Goal: Task Accomplishment & Management: Complete application form

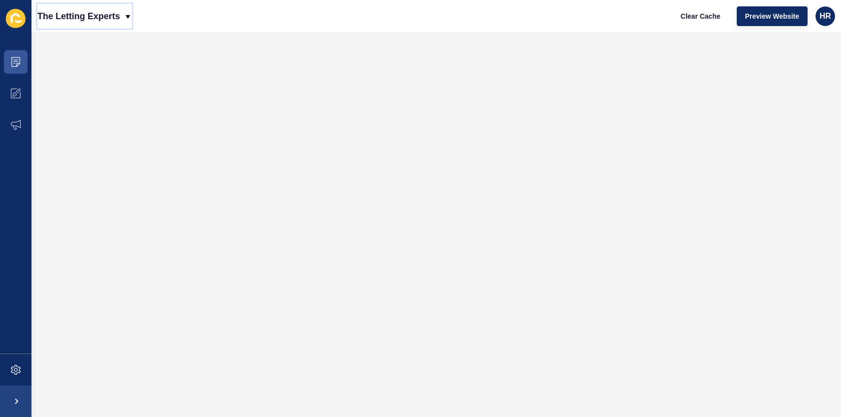
click at [107, 13] on p "The Letting Experts" at bounding box center [78, 16] width 83 height 25
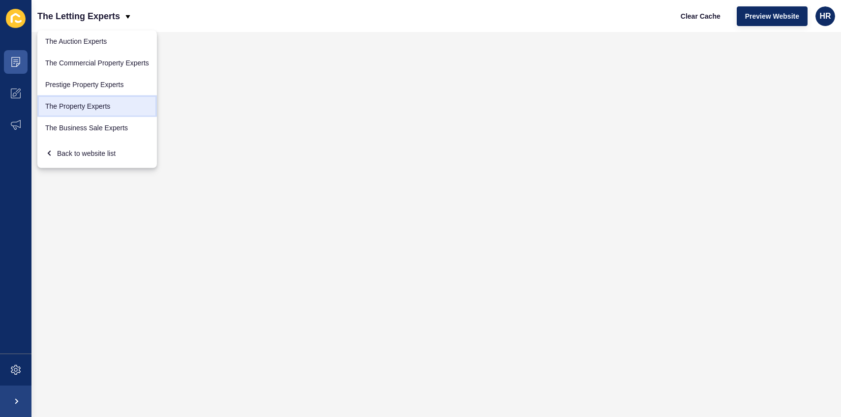
click at [91, 110] on link "The Property Experts" at bounding box center [97, 106] width 120 height 22
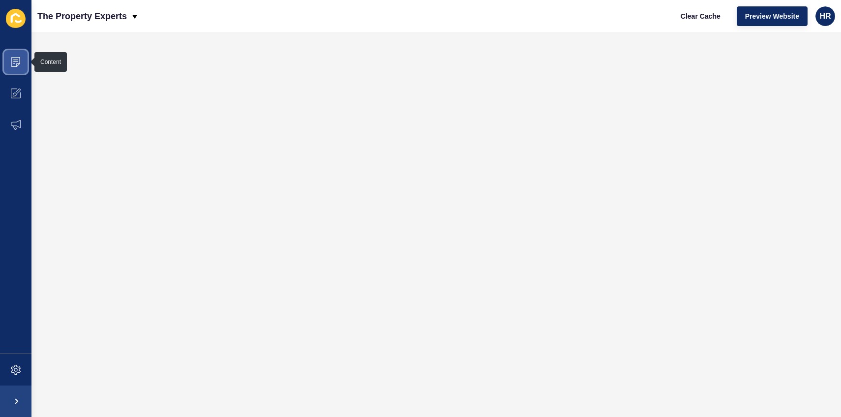
click at [23, 62] on span at bounding box center [15, 61] width 31 height 31
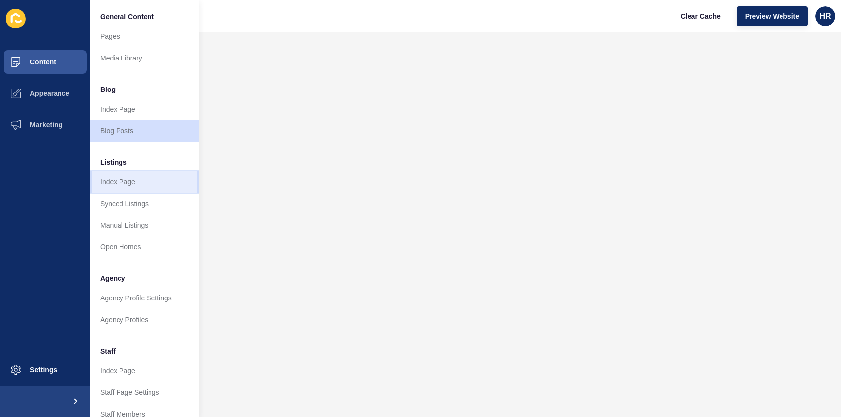
click at [140, 182] on link "Index Page" at bounding box center [145, 182] width 108 height 22
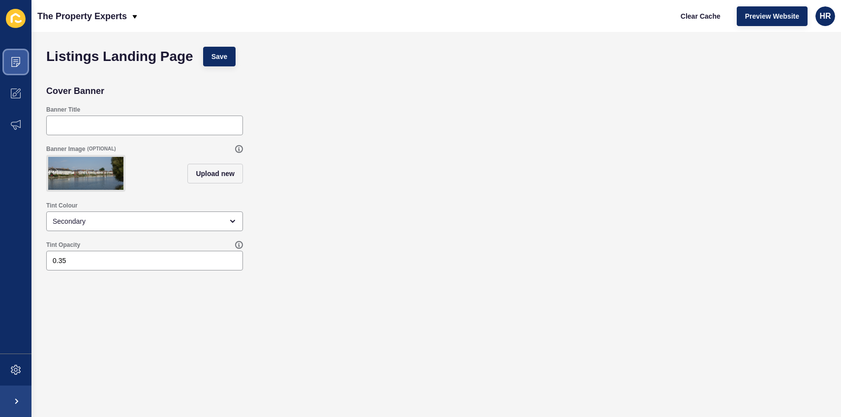
click at [16, 61] on icon at bounding box center [16, 62] width 10 height 10
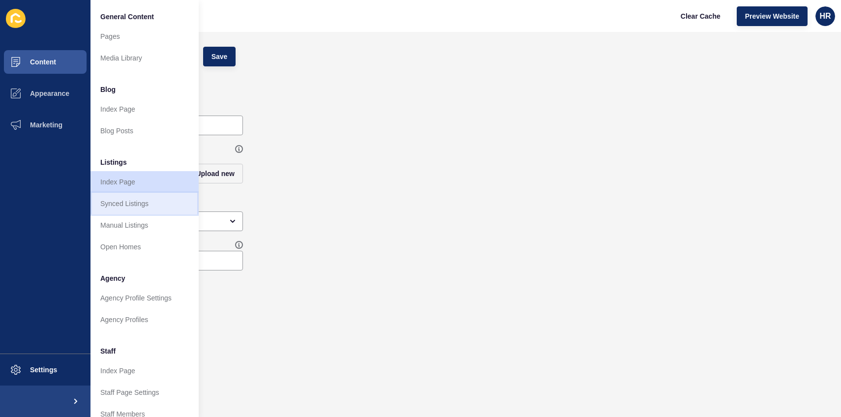
click at [131, 205] on link "Synced Listings" at bounding box center [145, 204] width 108 height 22
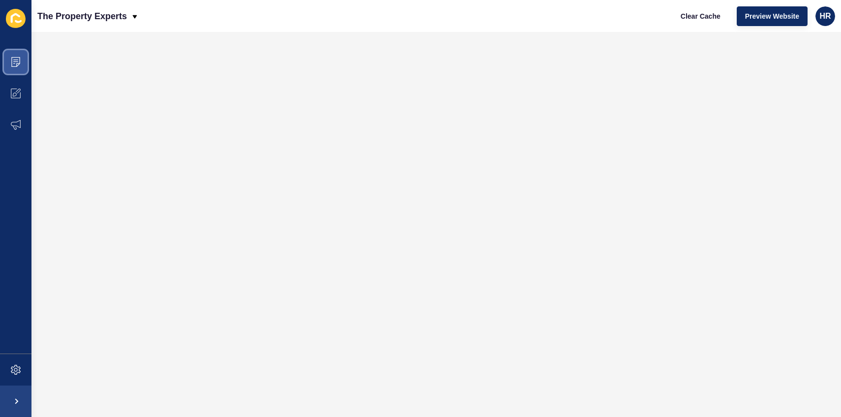
click at [19, 61] on icon at bounding box center [15, 62] width 9 height 10
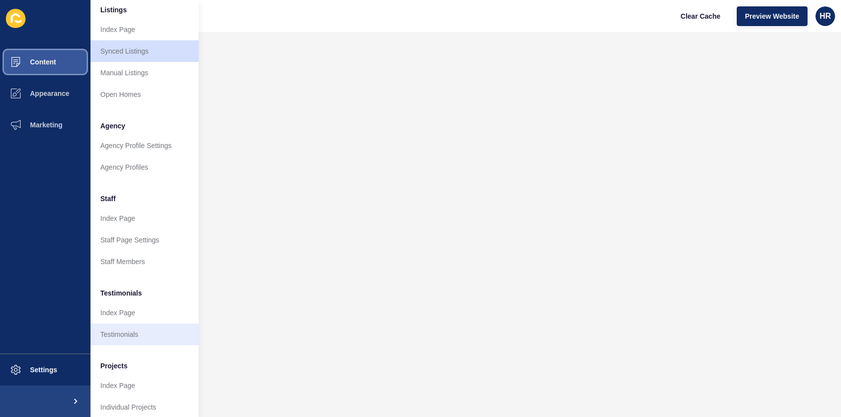
scroll to position [159, 0]
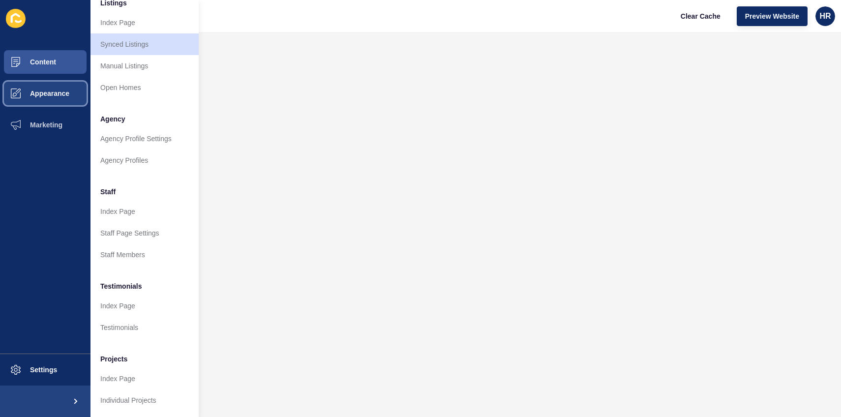
click at [51, 90] on span "Appearance" at bounding box center [34, 94] width 71 height 8
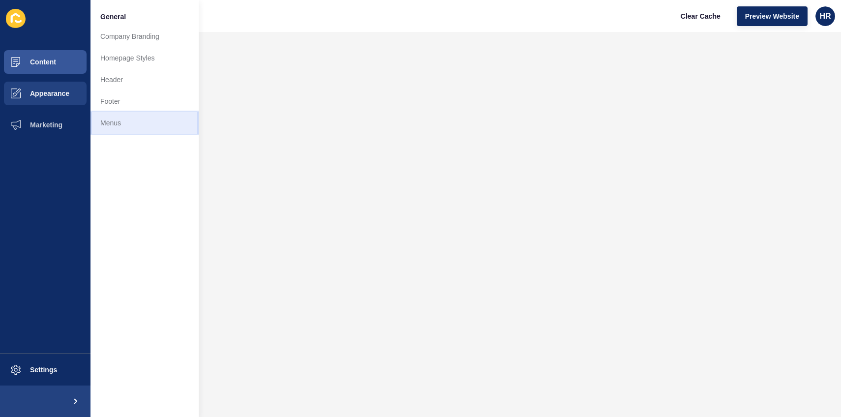
click at [123, 117] on link "Menus" at bounding box center [145, 123] width 108 height 22
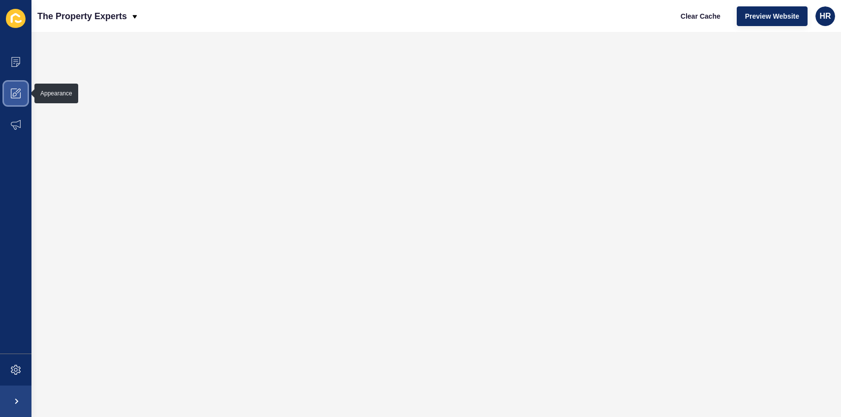
click at [16, 89] on icon at bounding box center [16, 94] width 10 height 10
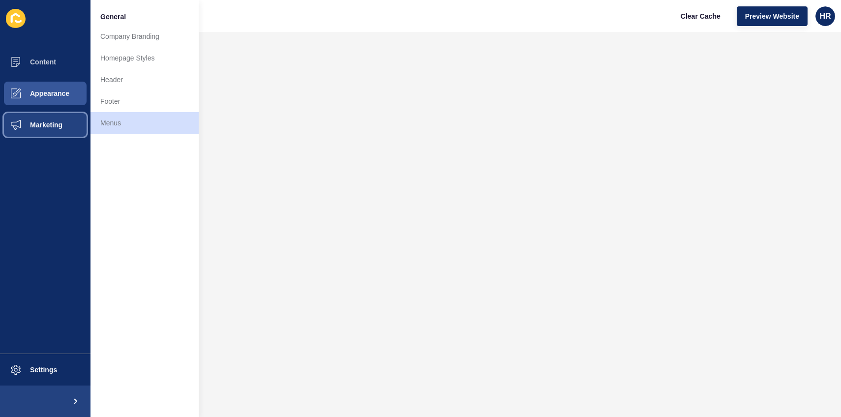
click at [51, 124] on span "Marketing" at bounding box center [31, 125] width 64 height 8
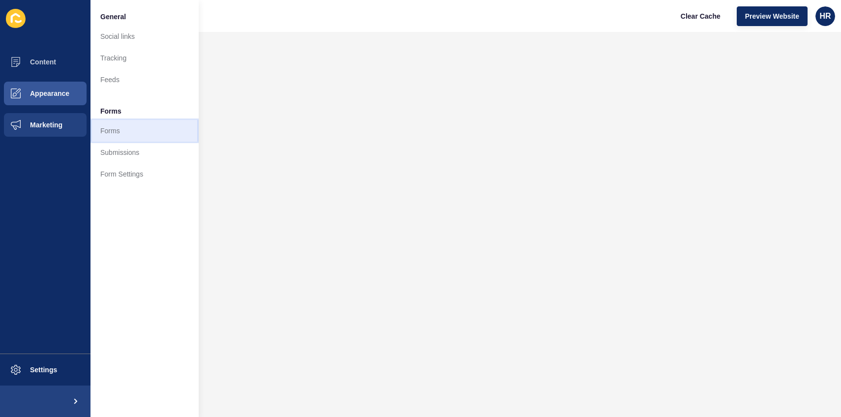
click at [120, 127] on link "Forms" at bounding box center [145, 131] width 108 height 22
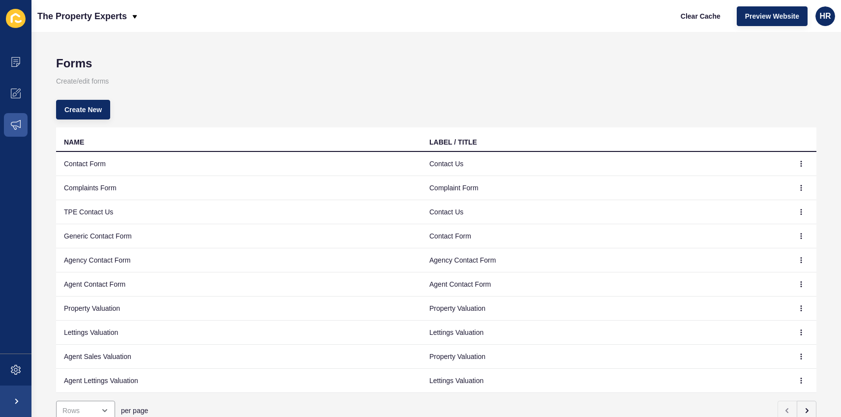
scroll to position [36, 0]
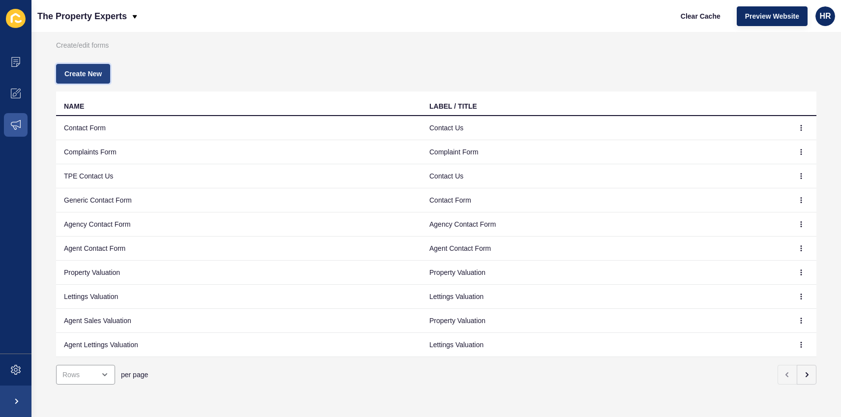
click at [70, 79] on button "Create New" at bounding box center [83, 74] width 54 height 20
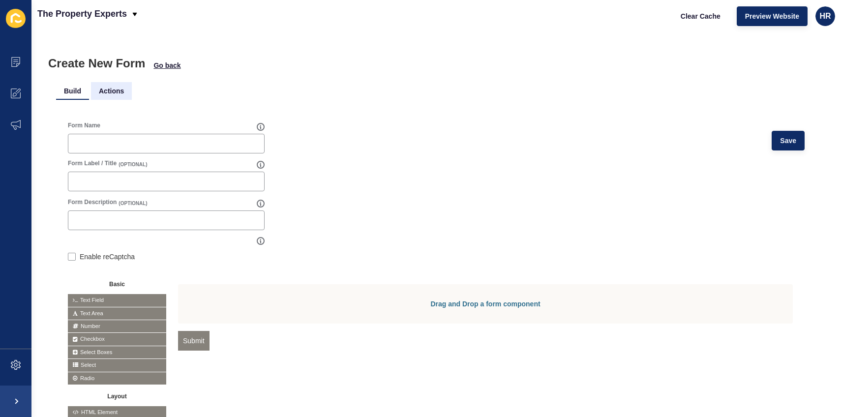
click at [111, 90] on li "Actions" at bounding box center [111, 91] width 41 height 18
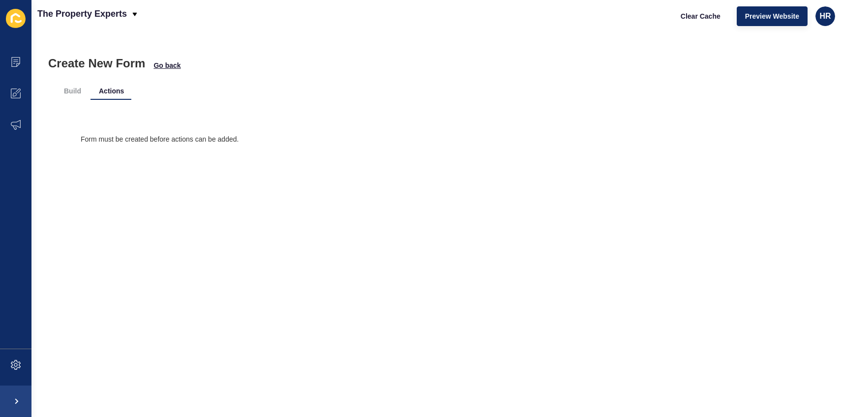
click at [139, 82] on ul "Build Actions" at bounding box center [436, 91] width 760 height 18
click at [66, 91] on li "Build" at bounding box center [72, 91] width 33 height 18
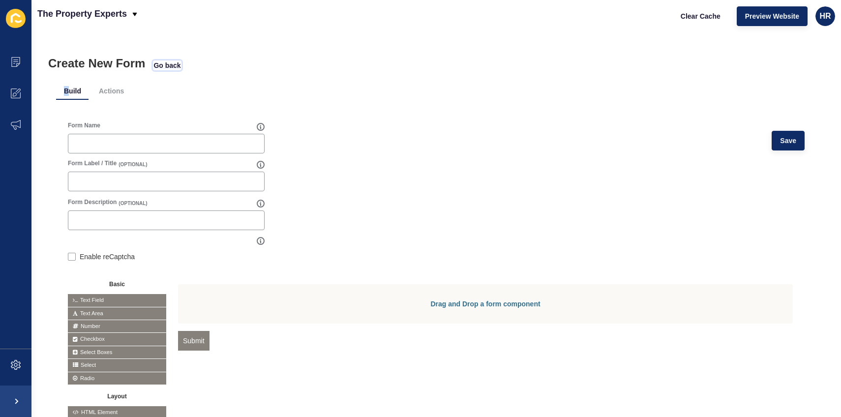
click at [167, 62] on span "Go back" at bounding box center [166, 66] width 27 height 10
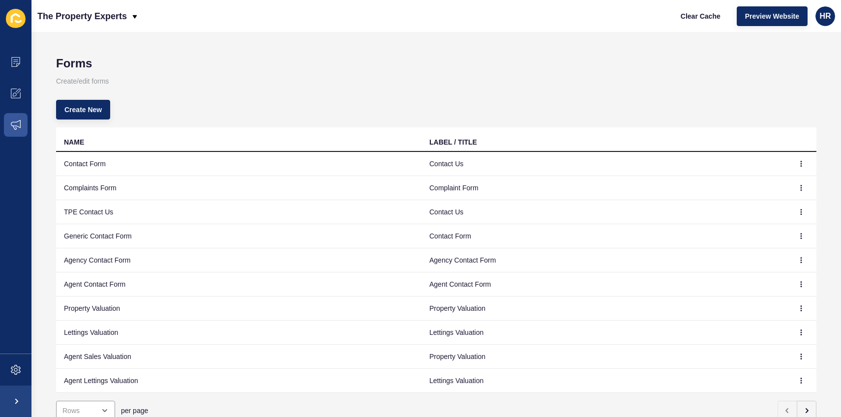
scroll to position [36, 0]
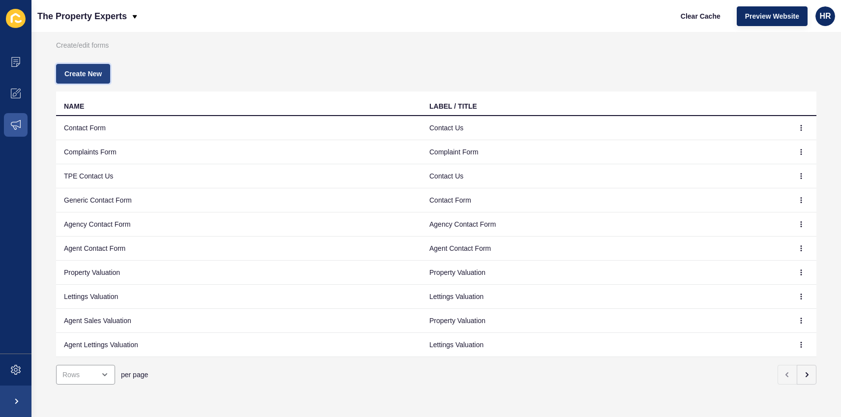
click at [80, 83] on button "Create New" at bounding box center [83, 74] width 54 height 20
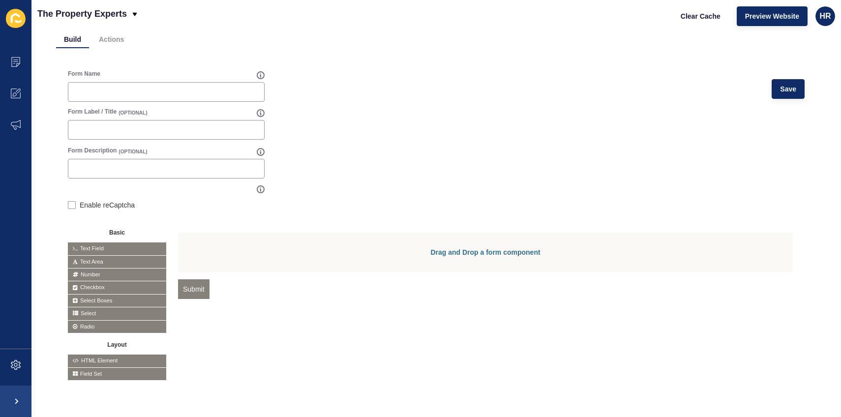
scroll to position [51, 0]
click at [95, 249] on span "Text Field" at bounding box center [117, 249] width 98 height 12
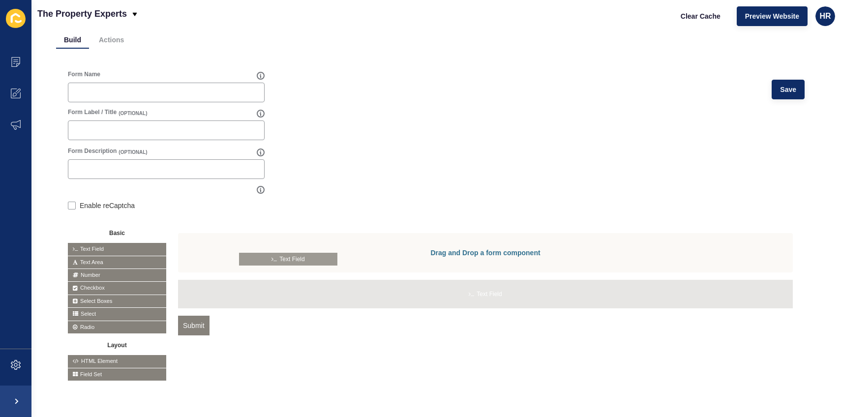
drag, startPoint x: 97, startPoint y: 248, endPoint x: 274, endPoint y: 258, distance: 177.3
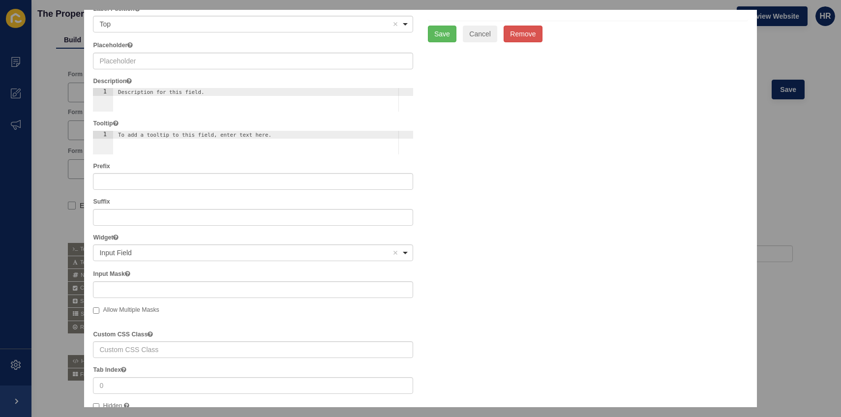
scroll to position [0, 0]
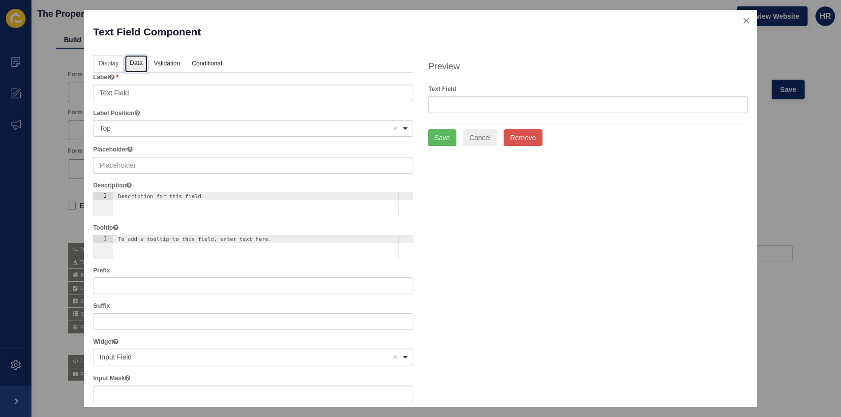
click at [138, 61] on link "Data" at bounding box center [136, 64] width 23 height 18
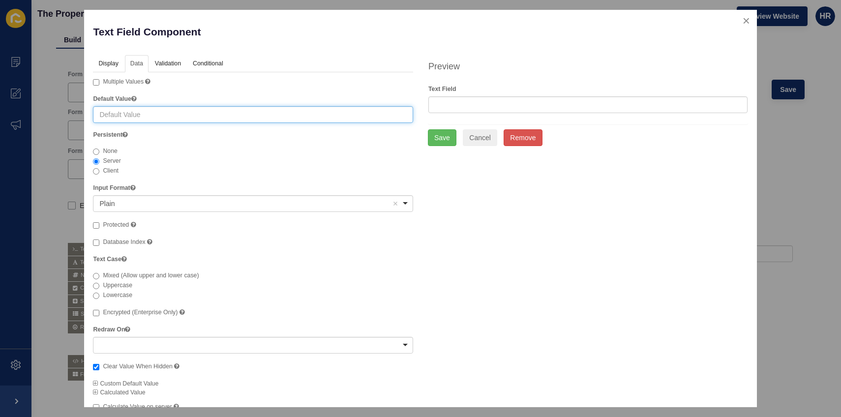
click at [139, 111] on input "text" at bounding box center [253, 114] width 320 height 17
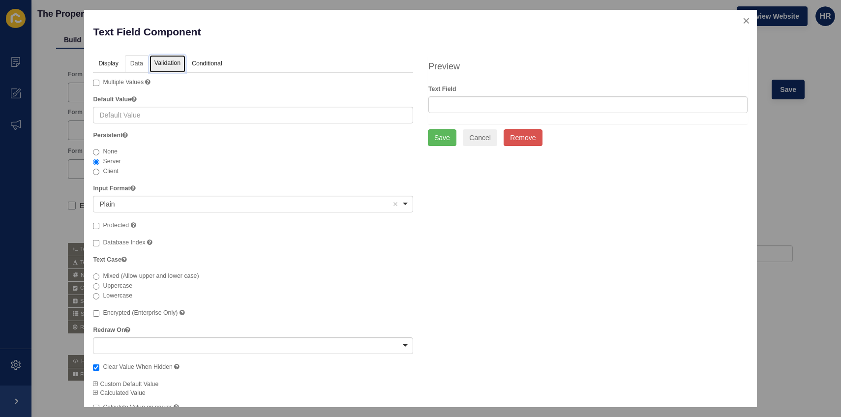
click at [163, 63] on link "Validation" at bounding box center [168, 64] width 36 height 18
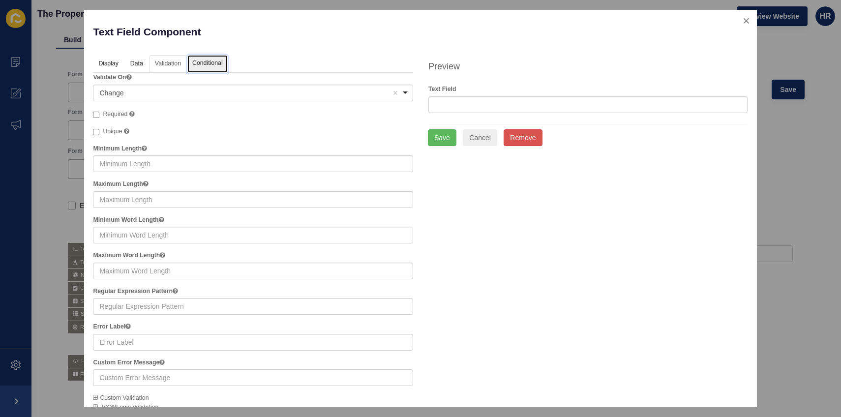
click at [211, 66] on link "Conditional" at bounding box center [207, 64] width 40 height 18
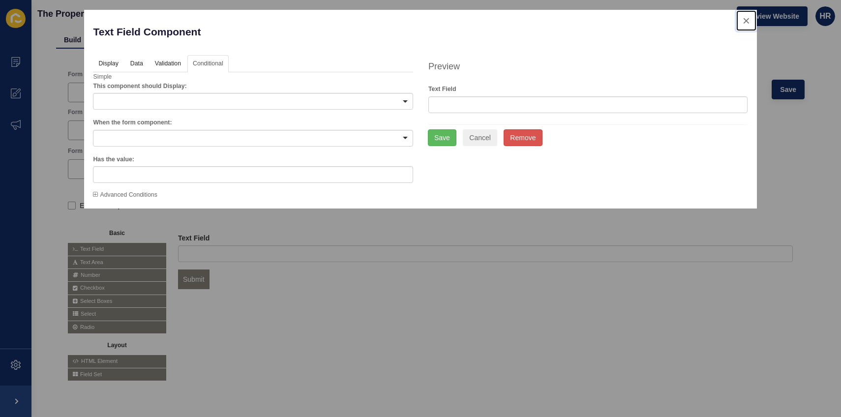
click at [747, 22] on button "close" at bounding box center [746, 20] width 20 height 21
